Goal: Task Accomplishment & Management: Manage account settings

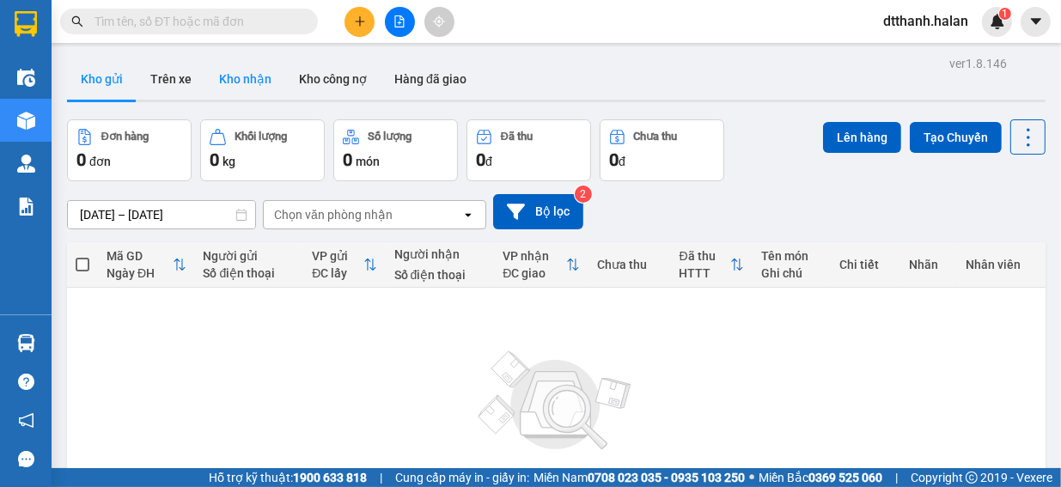
click at [244, 78] on button "Kho nhận" at bounding box center [245, 78] width 80 height 41
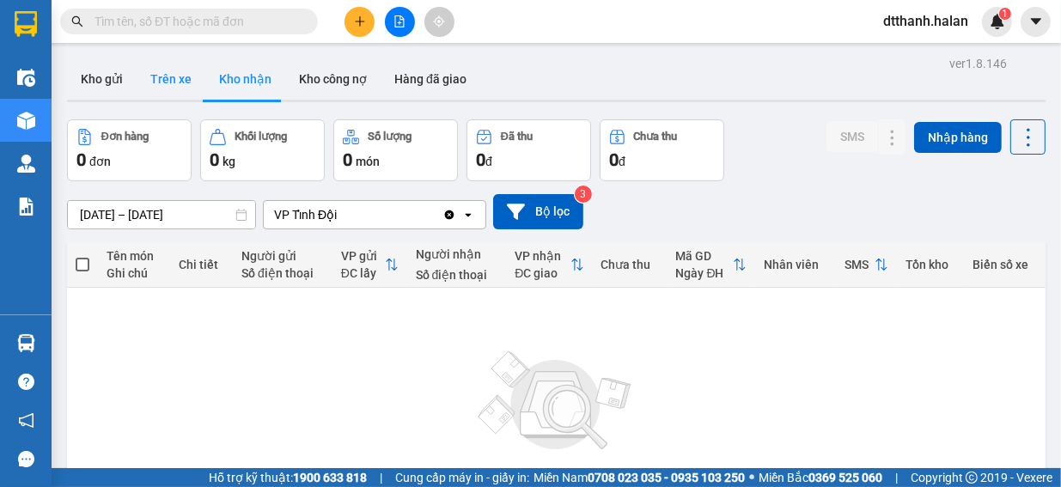
click at [170, 78] on button "Trên xe" at bounding box center [171, 78] width 69 height 41
type input "[DATE] – [DATE]"
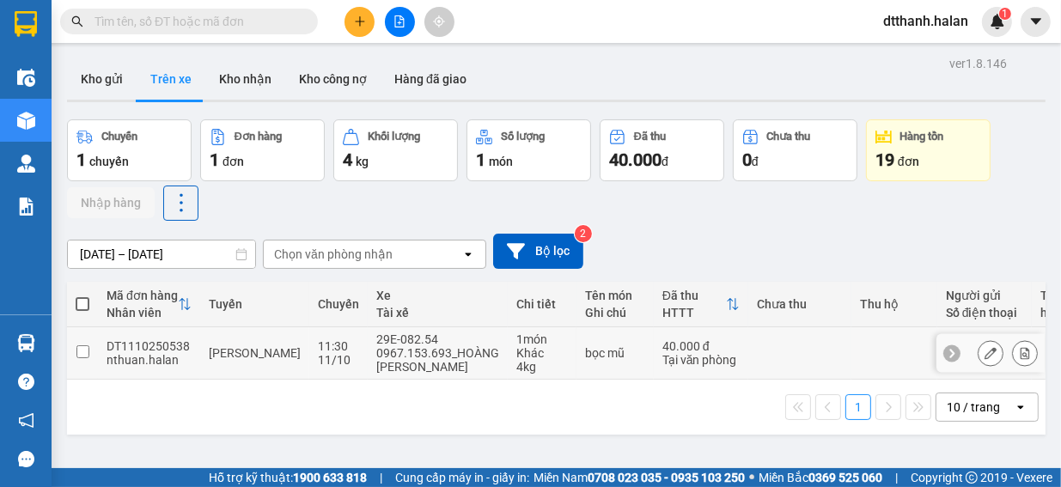
click at [82, 349] on input "checkbox" at bounding box center [82, 351] width 13 height 13
checkbox input "true"
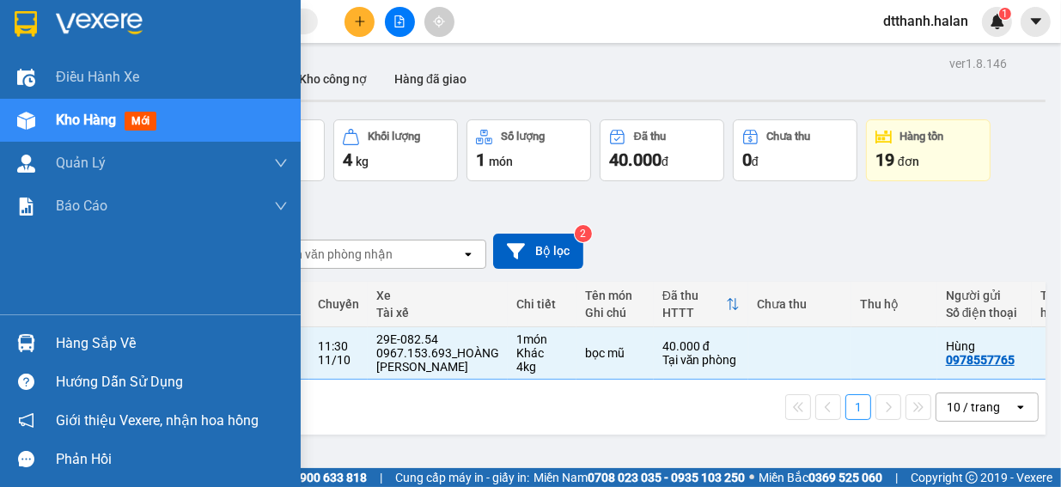
click at [82, 345] on div "Hàng sắp về" at bounding box center [172, 344] width 232 height 26
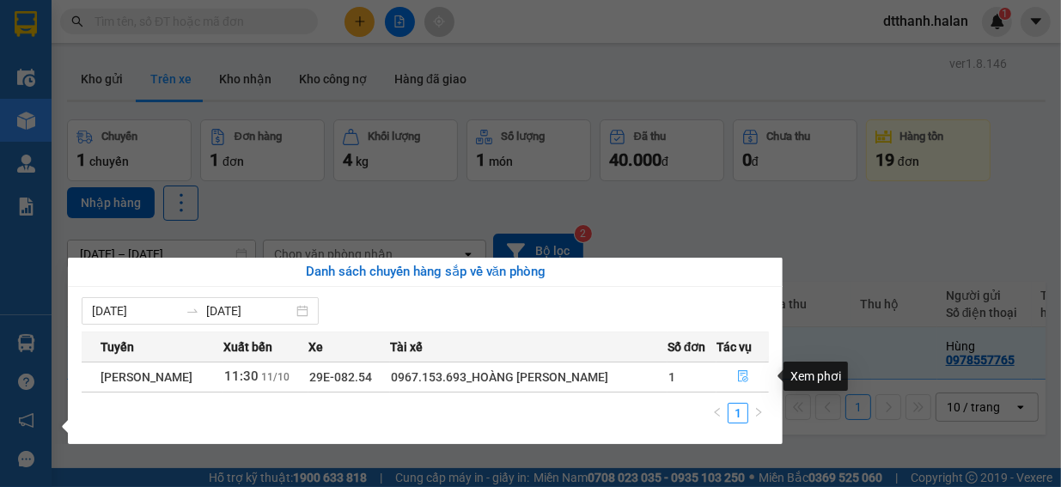
click at [743, 374] on icon "file-done" at bounding box center [743, 377] width 10 height 12
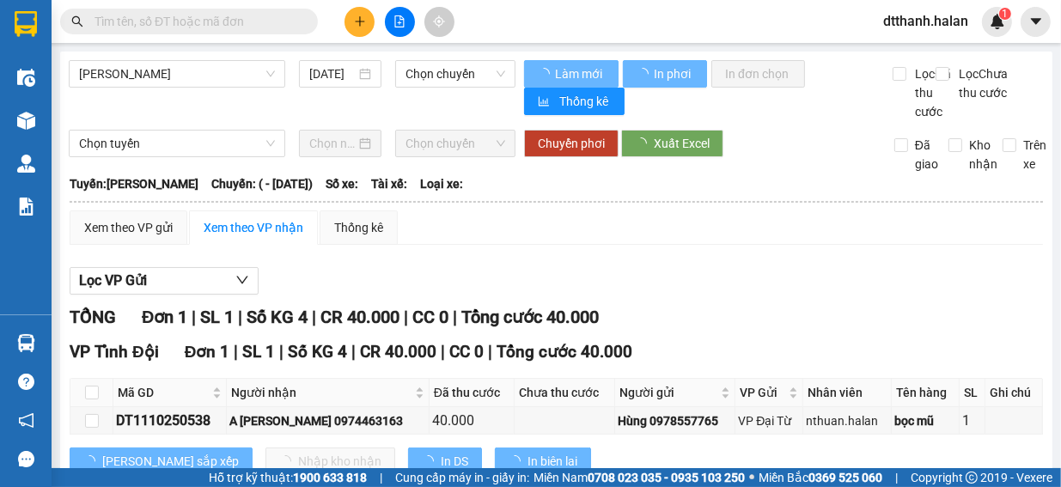
type input "[DATE]"
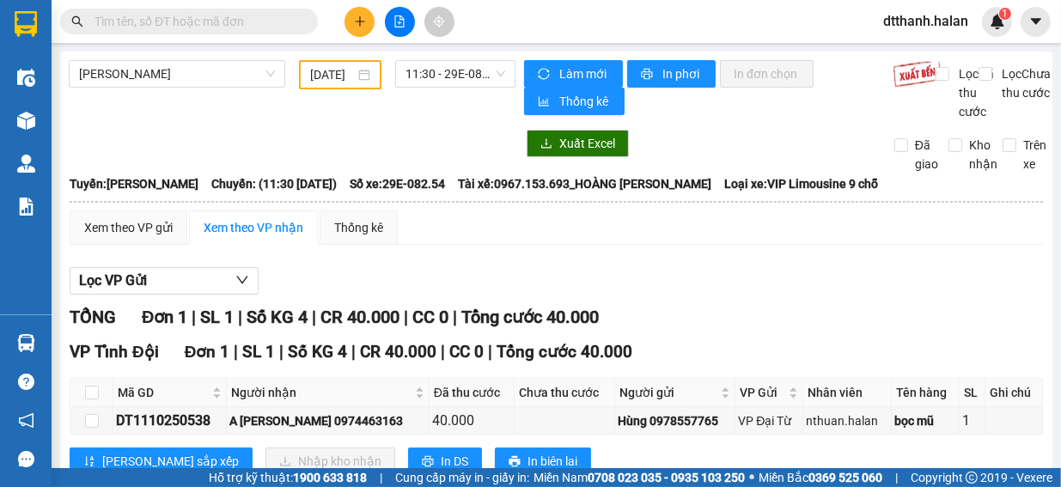
scroll to position [72, 0]
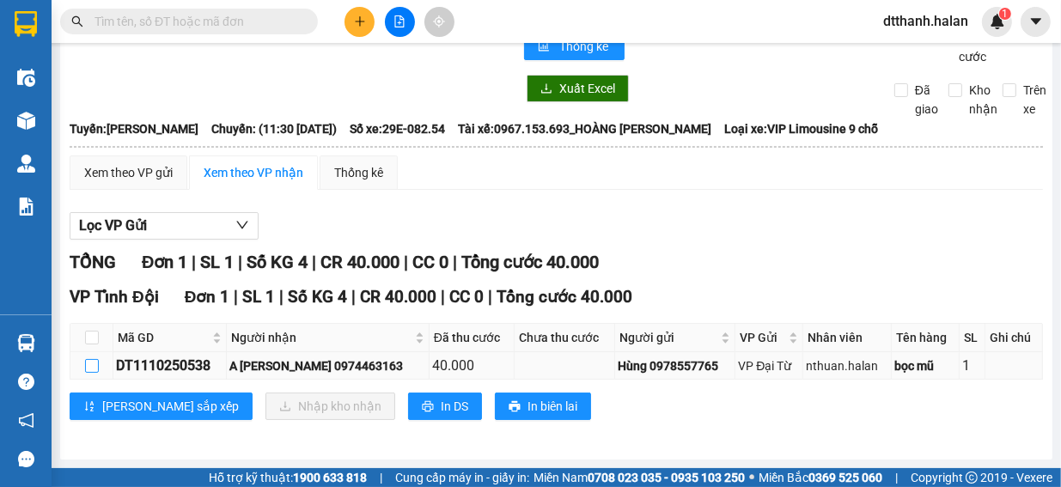
click at [91, 366] on input "checkbox" at bounding box center [92, 366] width 14 height 14
checkbox input "true"
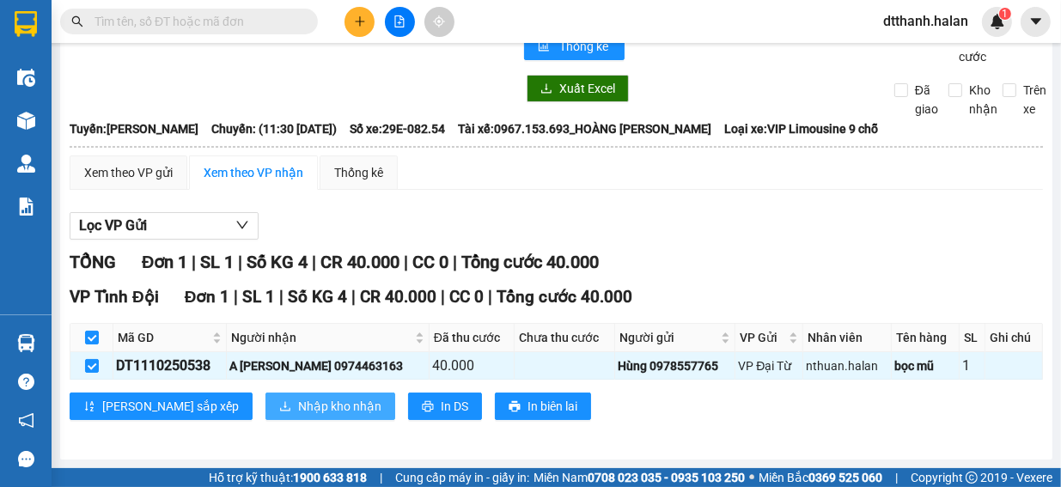
click at [298, 406] on span "Nhập kho nhận" at bounding box center [339, 406] width 83 height 19
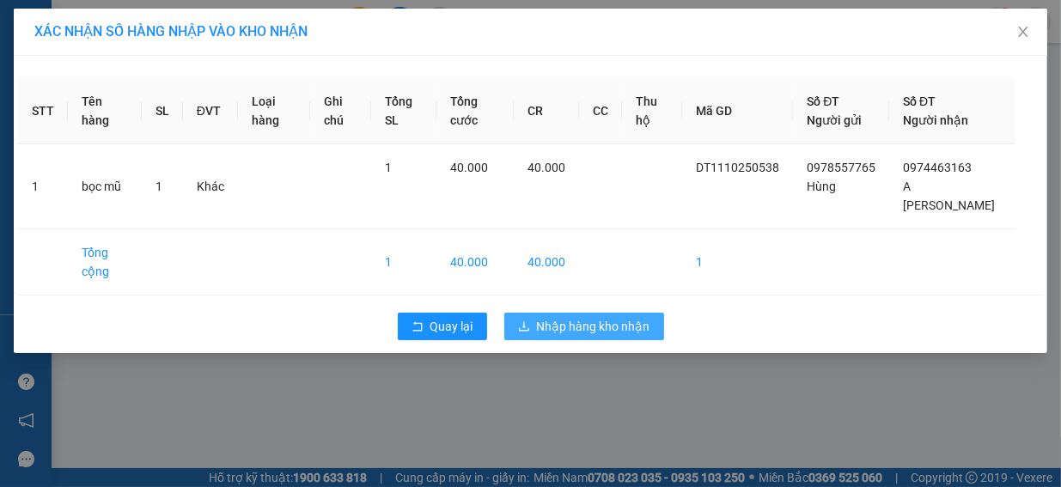
click at [598, 317] on span "Nhập hàng kho nhận" at bounding box center [593, 326] width 113 height 19
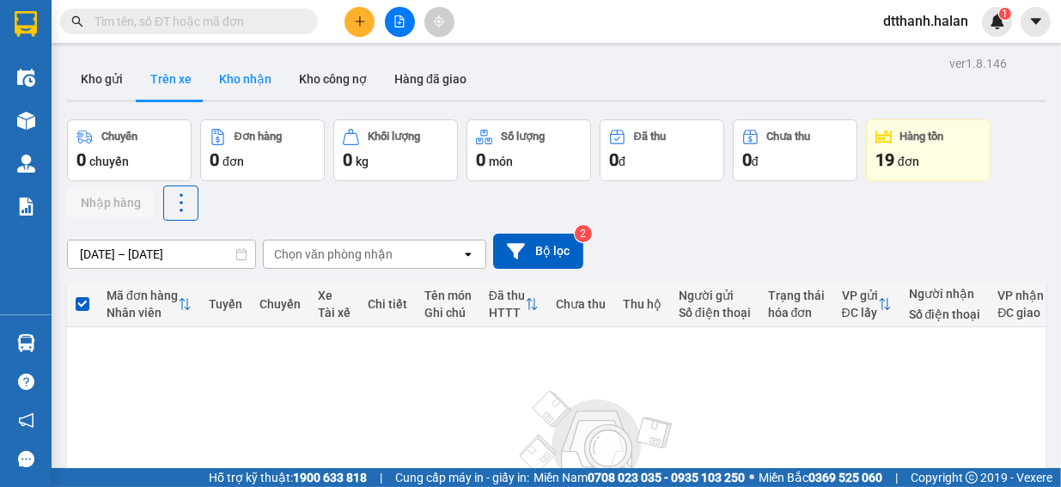
click at [244, 82] on button "Kho nhận" at bounding box center [245, 78] width 80 height 41
type input "[DATE] – [DATE]"
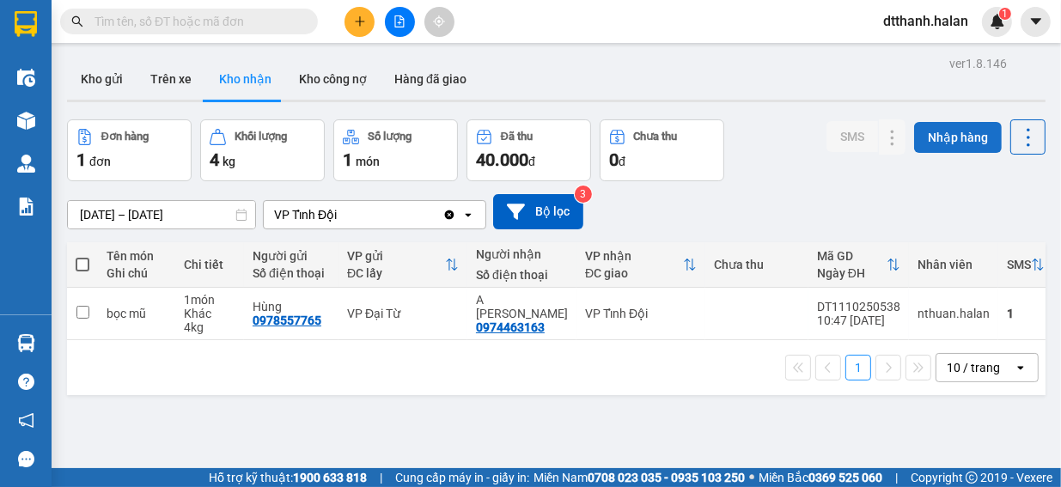
click at [941, 140] on button "Nhập hàng" at bounding box center [958, 137] width 88 height 31
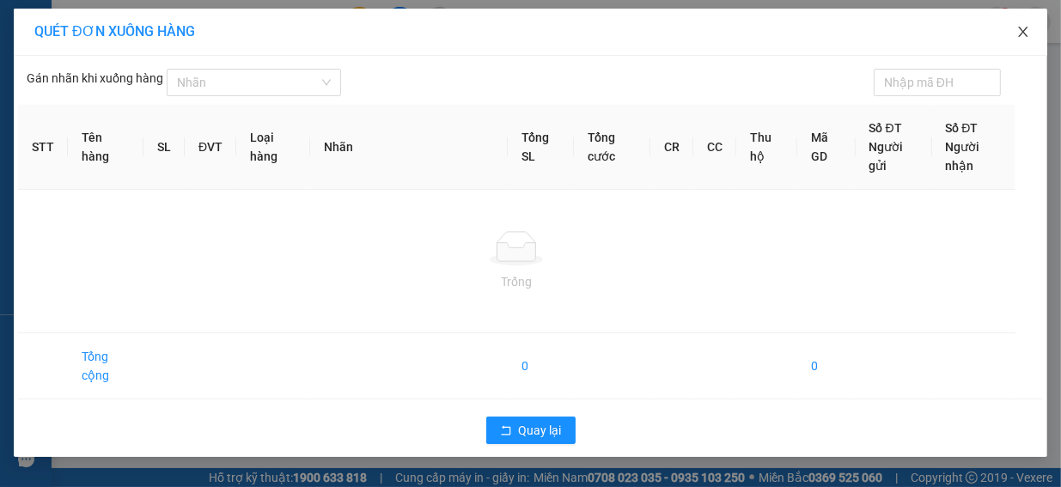
click at [1020, 36] on icon "close" at bounding box center [1022, 32] width 9 height 10
